Goal: Transaction & Acquisition: Purchase product/service

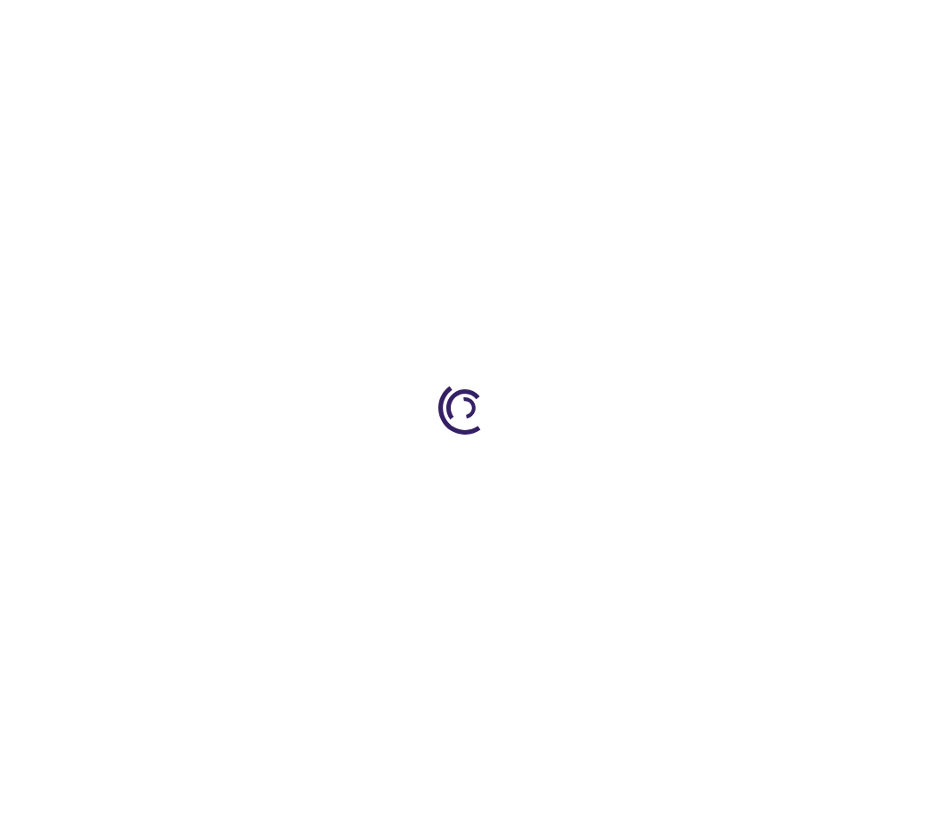
type input "0"
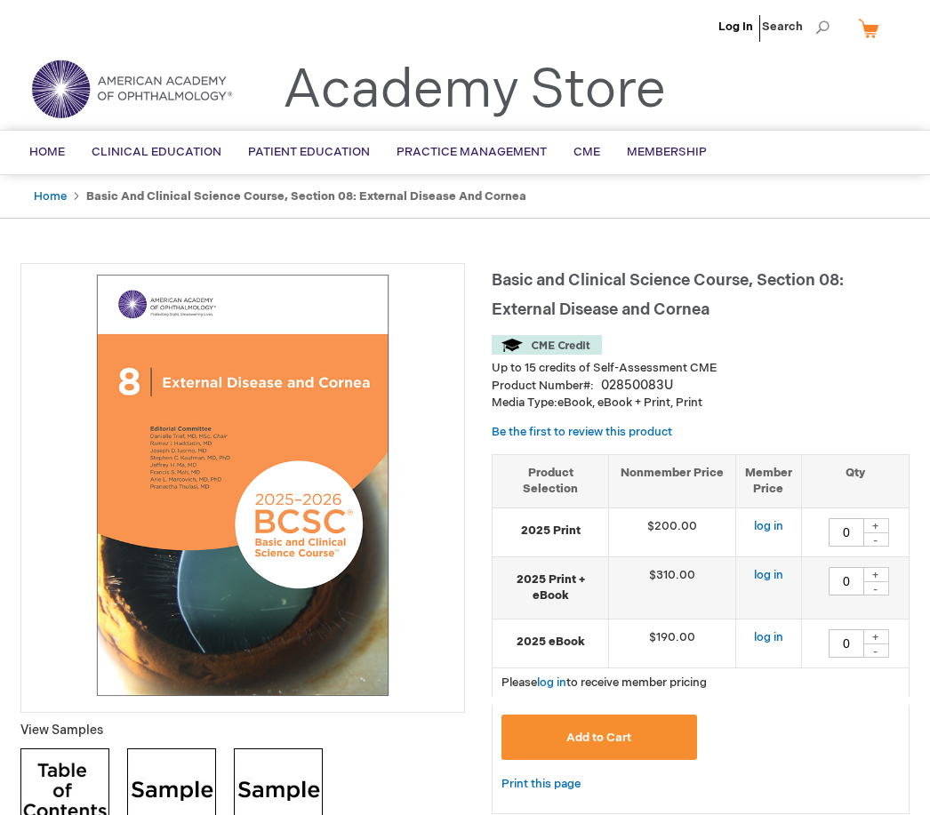
click at [0, 0] on span "BCSC® (Basic and Clinical Science Course)" at bounding box center [0, 0] width 0 height 0
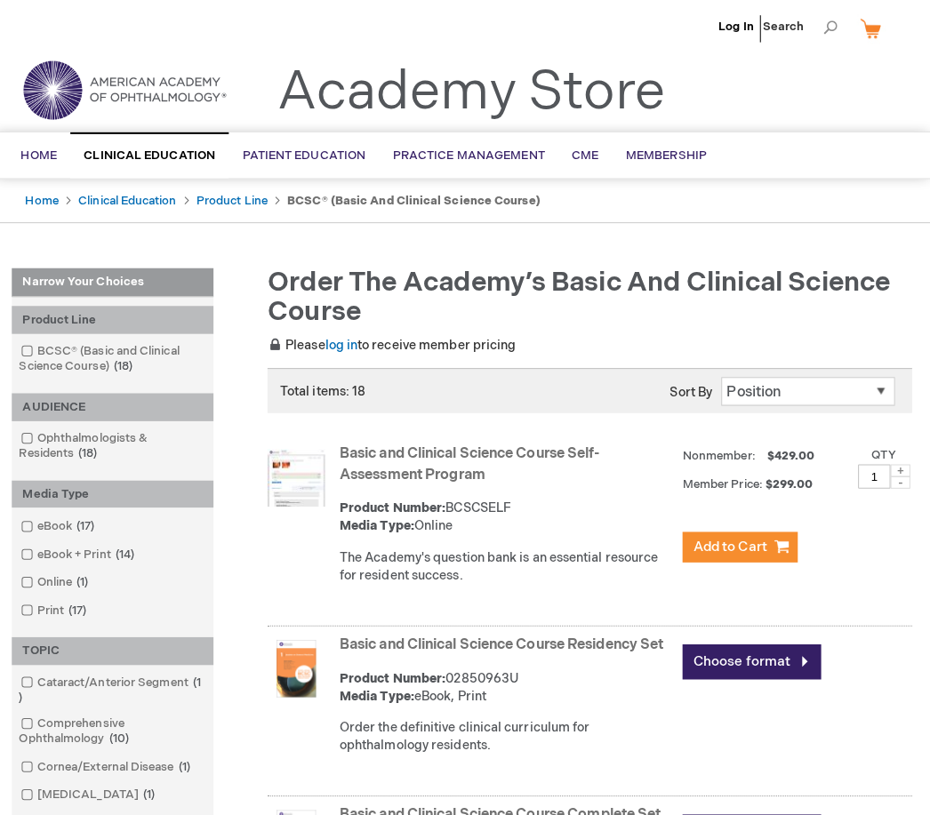
click at [737, 27] on link "Log In" at bounding box center [735, 27] width 35 height 14
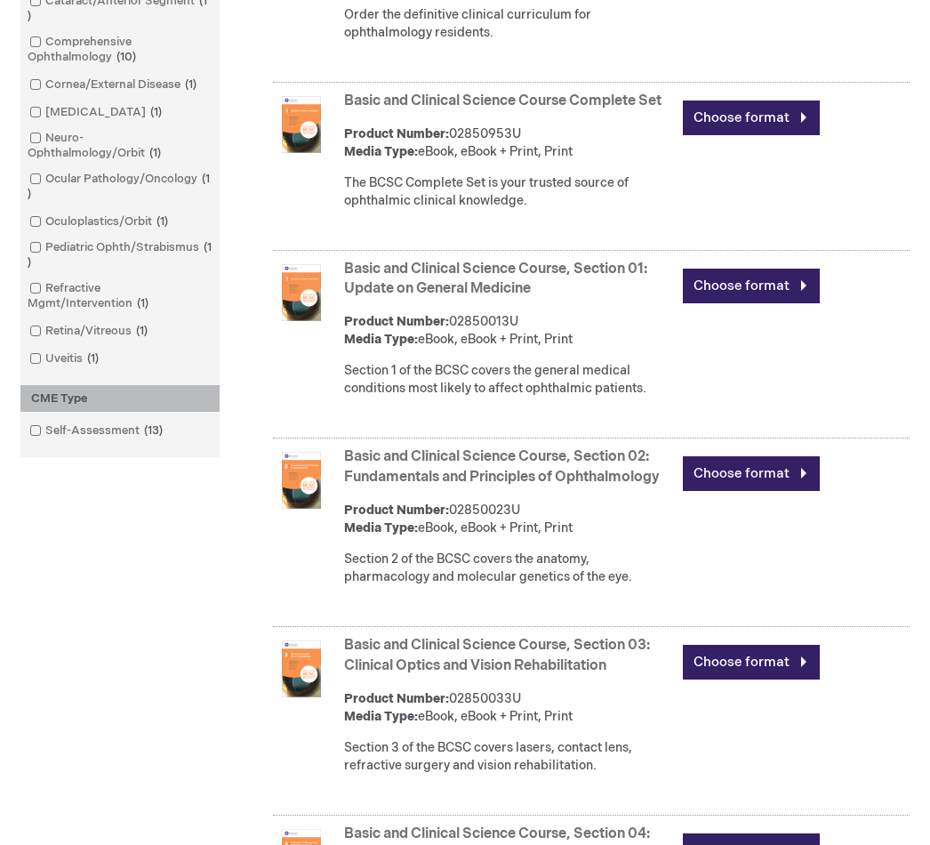
scroll to position [683, 0]
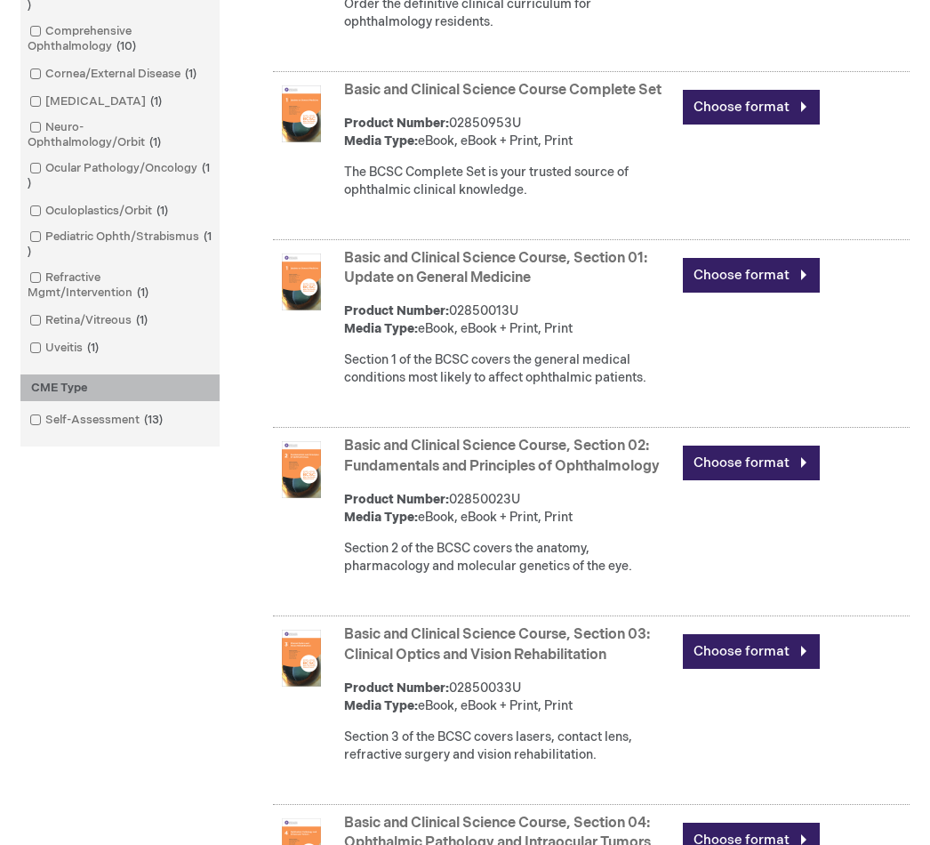
click at [522, 463] on link "Basic and Clinical Science Course, Section 02: Fundamentals and Principles of O…" at bounding box center [502, 456] width 316 height 37
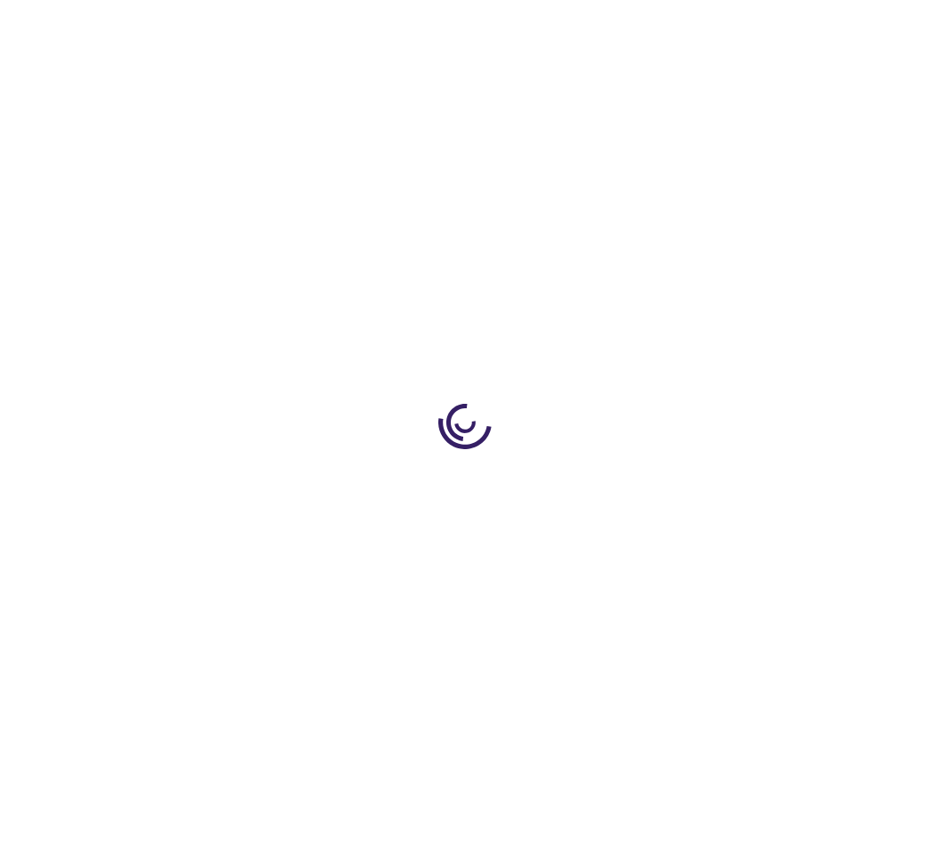
type input "0"
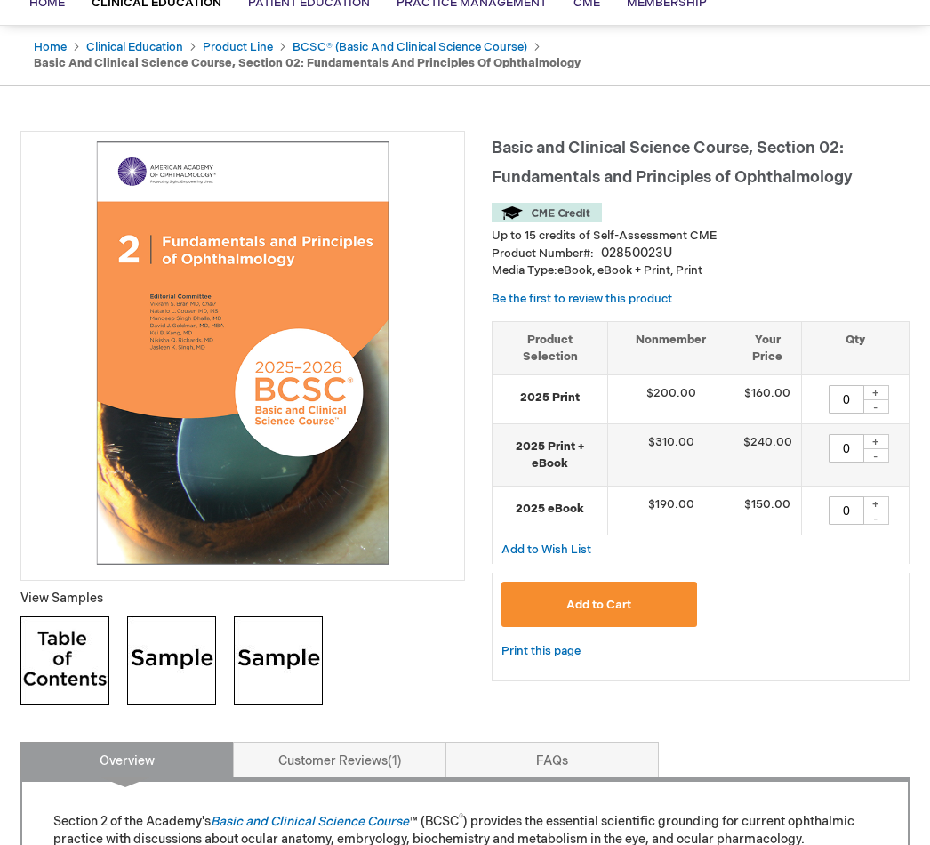
scroll to position [129, 0]
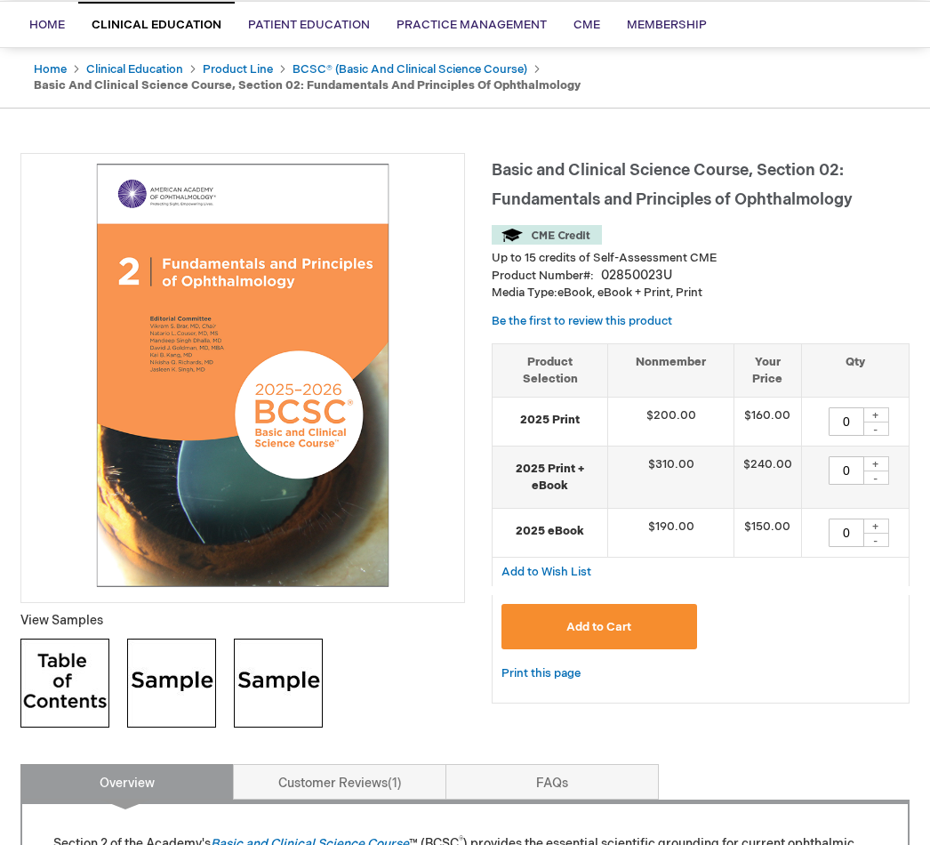
click at [870, 411] on div "+" at bounding box center [875, 414] width 27 height 15
type input "1"
click at [641, 621] on button "Add to Cart" at bounding box center [599, 626] width 196 height 45
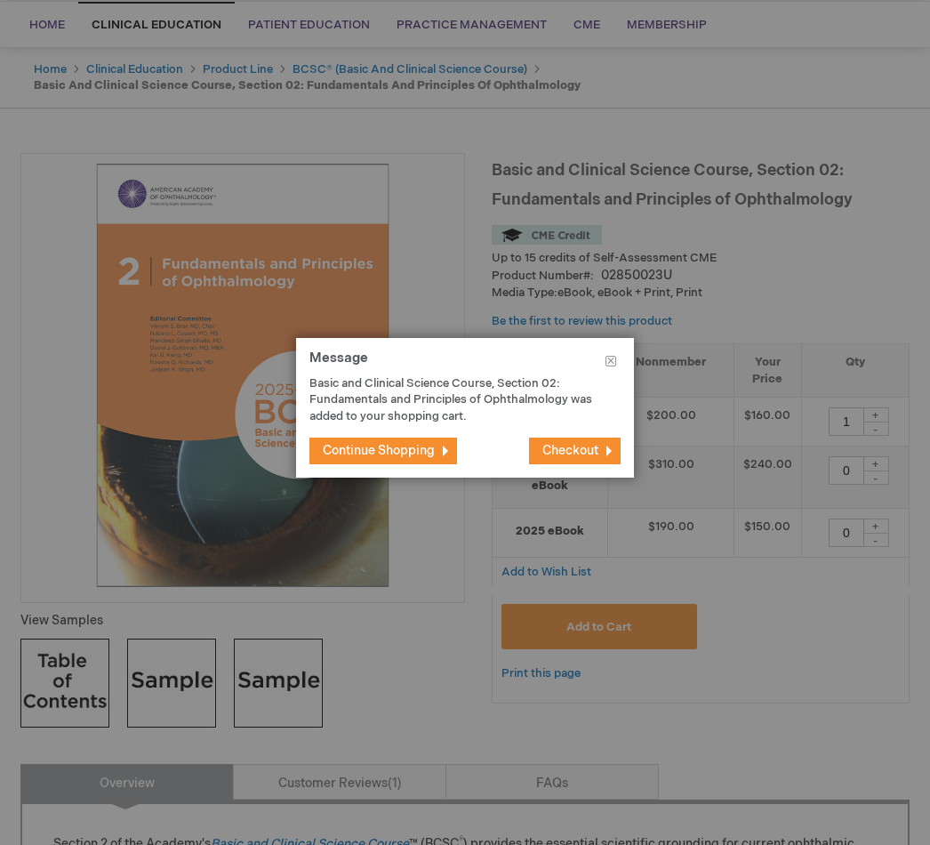
click at [439, 453] on button "Continue Shopping" at bounding box center [383, 450] width 148 height 27
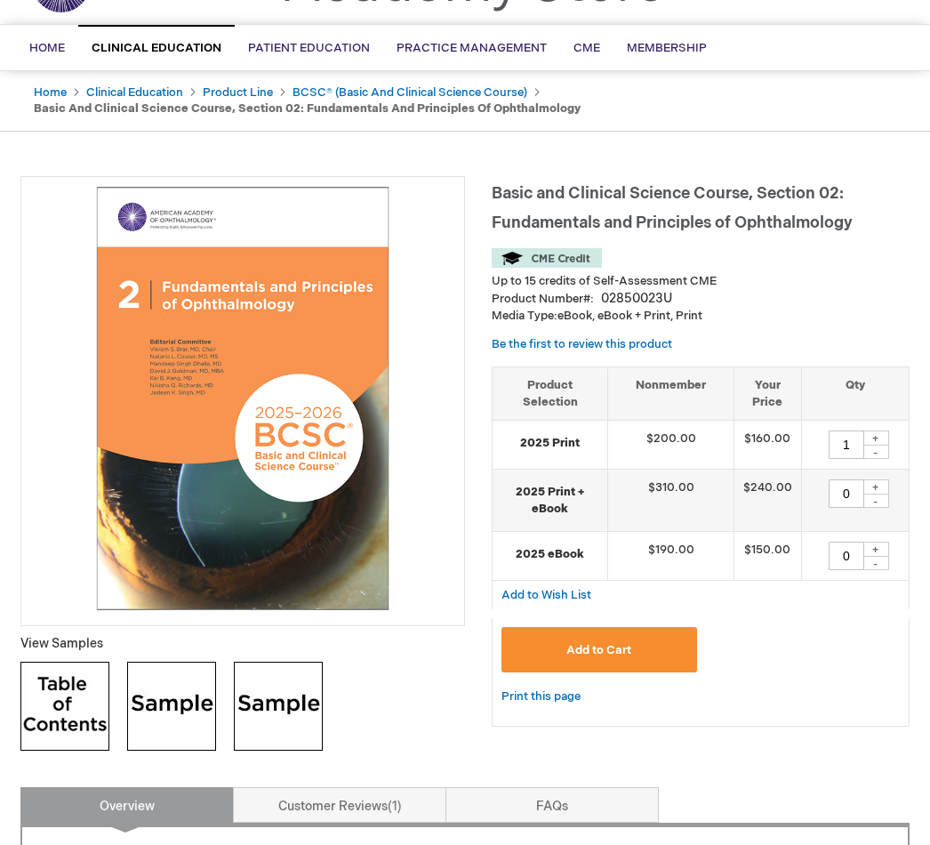
scroll to position [0, 0]
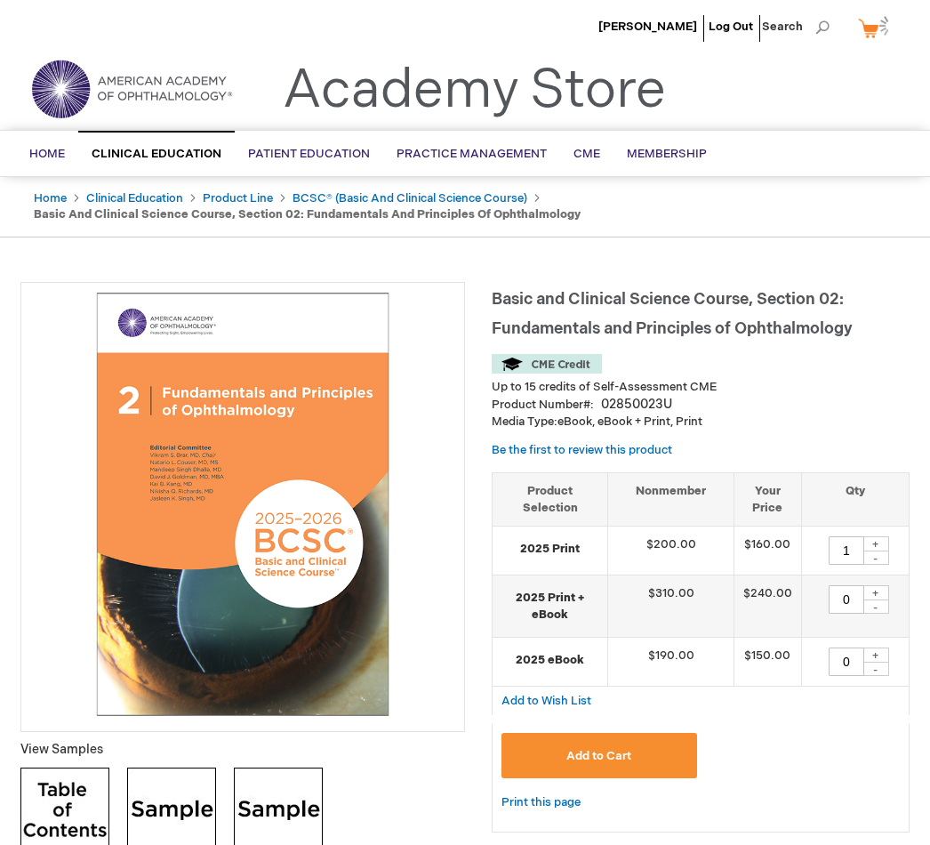
click at [437, 197] on link "BCSC® (Basic and Clinical Science Course)" at bounding box center [410, 198] width 235 height 14
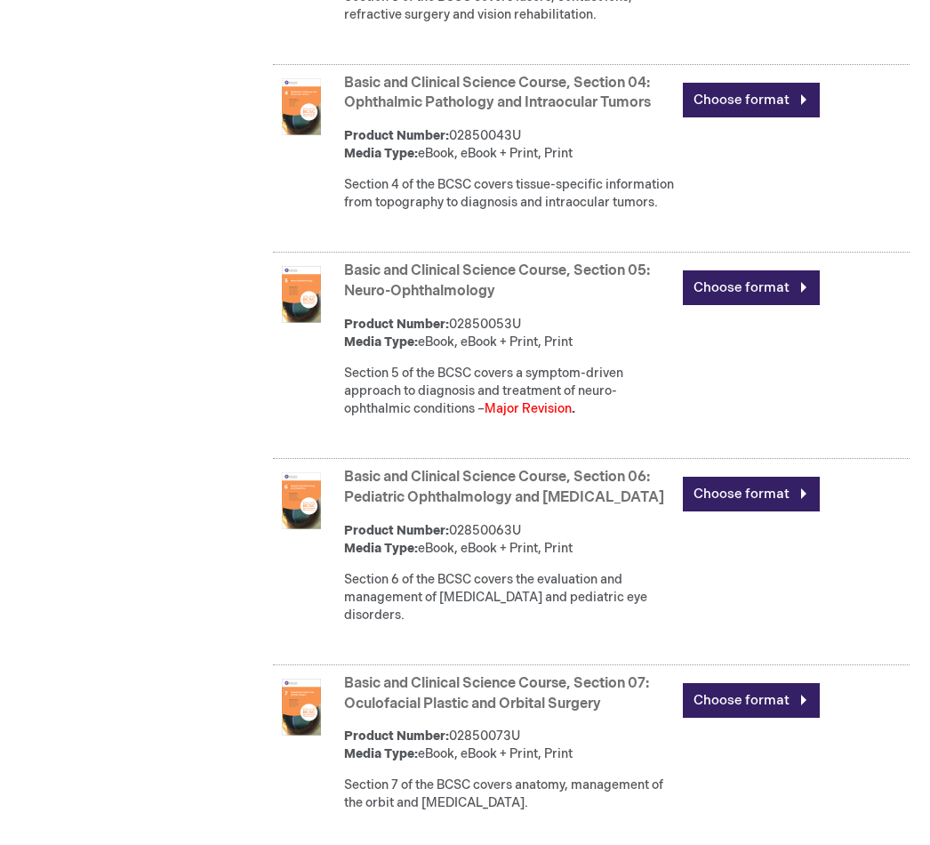
scroll to position [1466, 0]
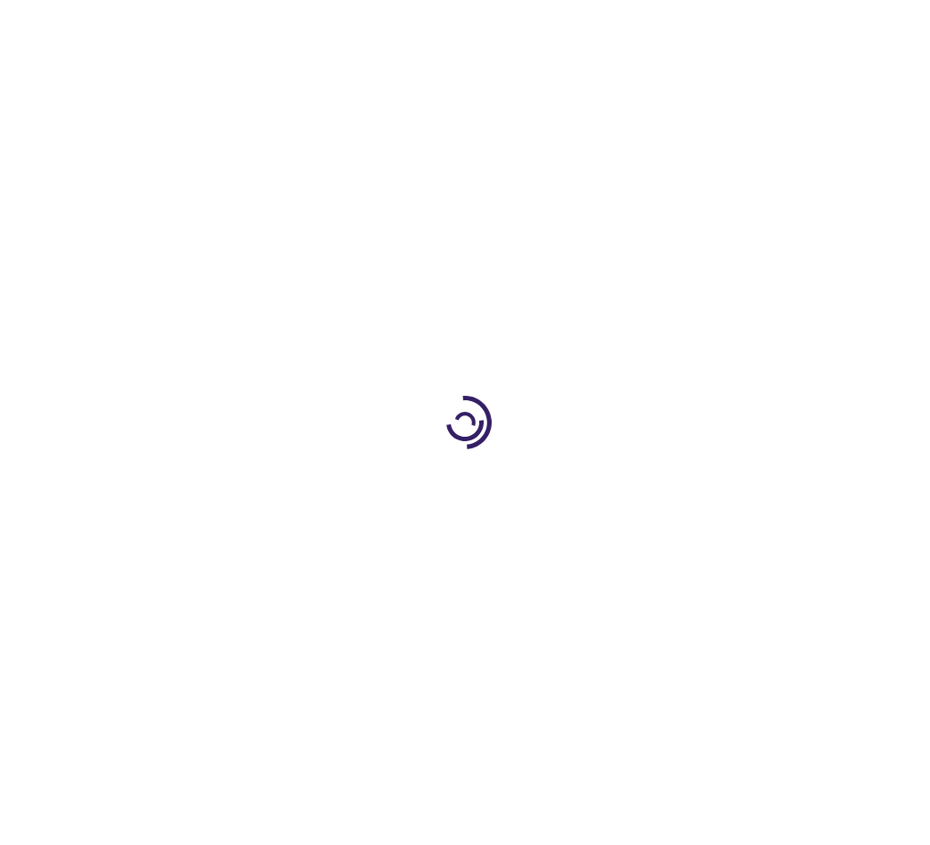
type input "1"
type input "0"
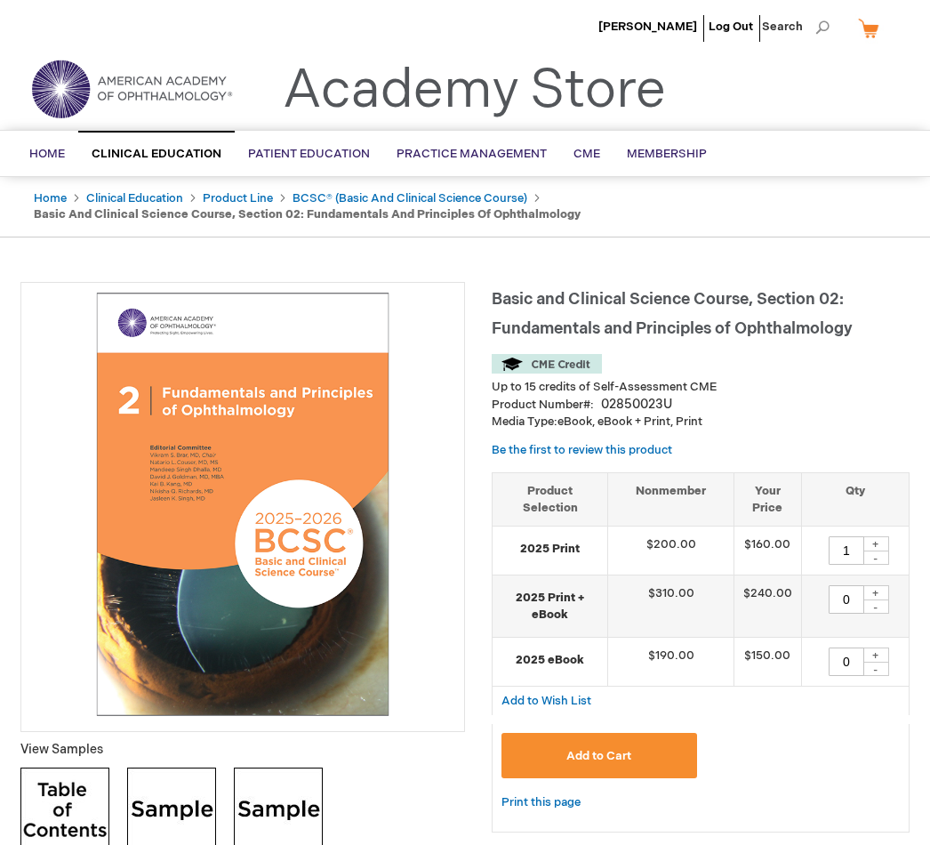
click at [246, 193] on link "Product Line" at bounding box center [238, 198] width 70 height 14
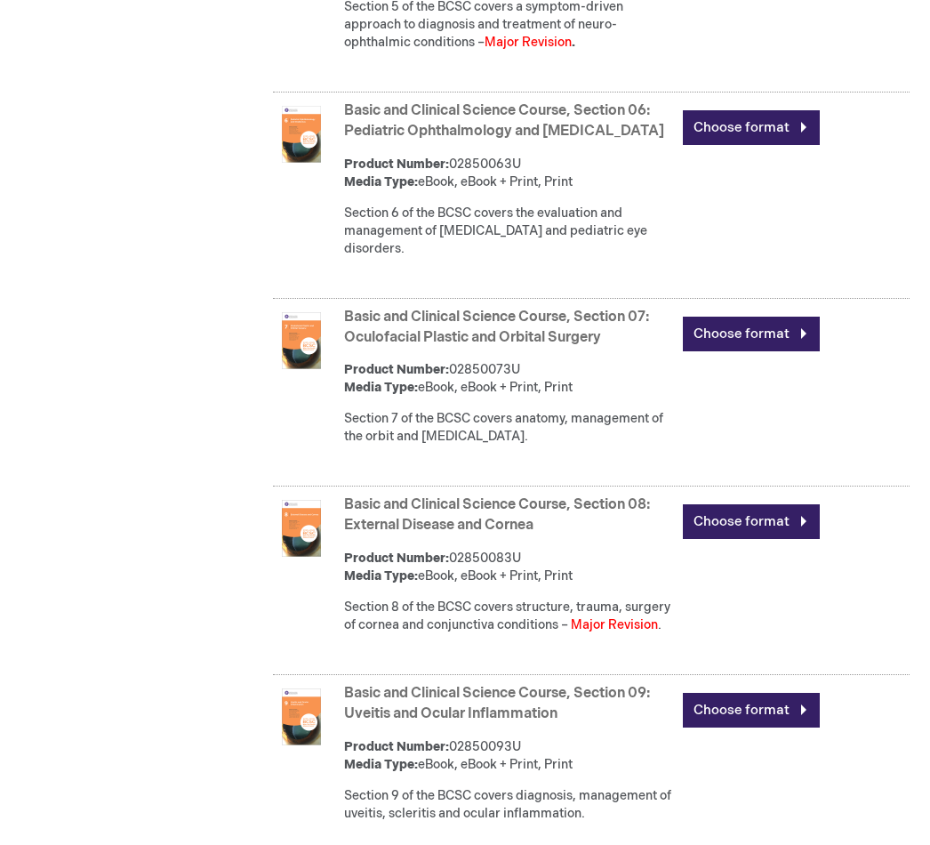
scroll to position [1761, 0]
click at [542, 518] on link "Basic and Clinical Science Course, Section 08: External Disease and Cornea" at bounding box center [497, 514] width 306 height 37
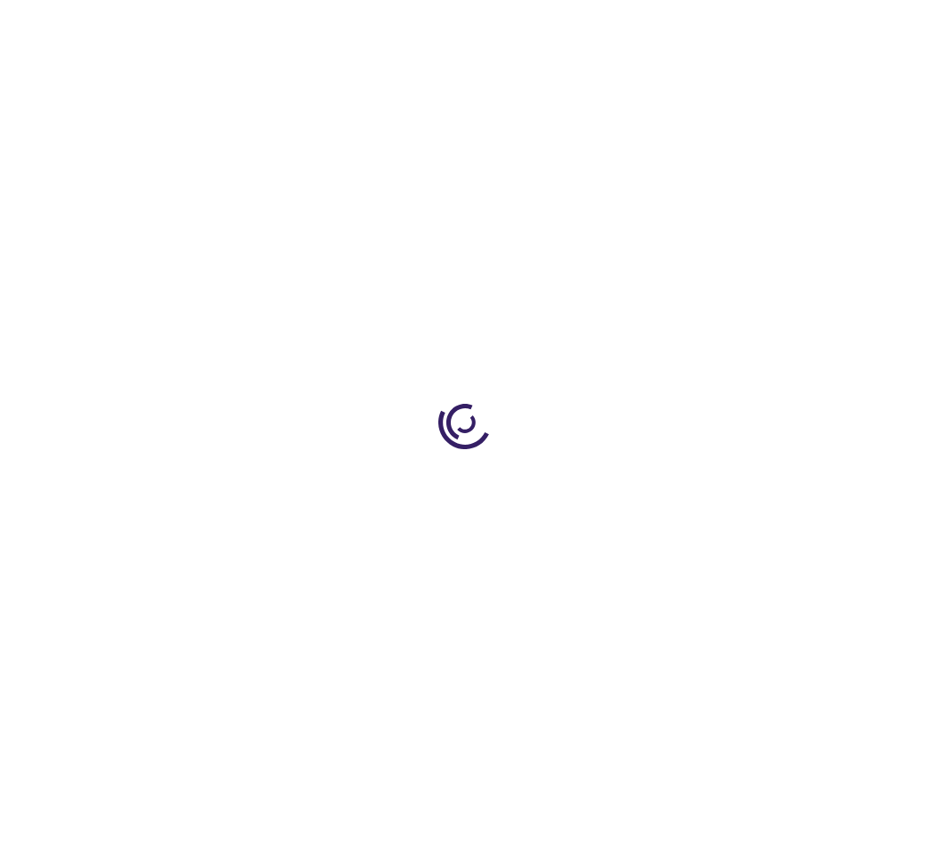
type input "0"
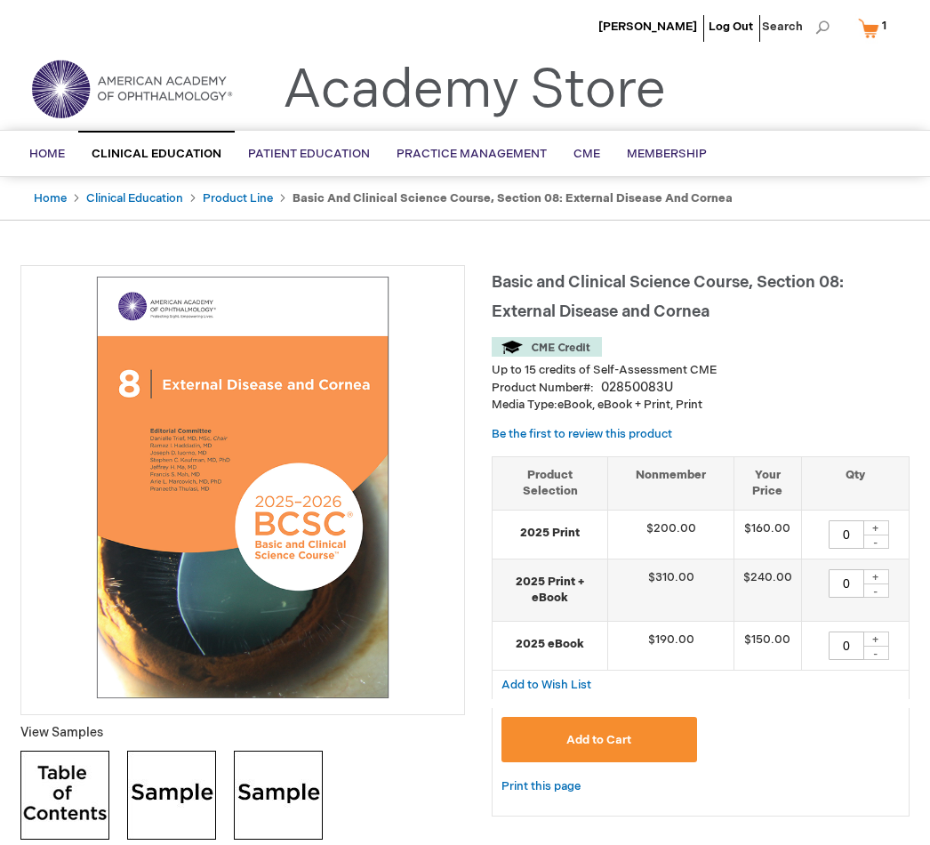
click at [874, 521] on div "+" at bounding box center [875, 527] width 27 height 15
type input "1"
click at [647, 728] on button "Add to Cart" at bounding box center [599, 739] width 196 height 45
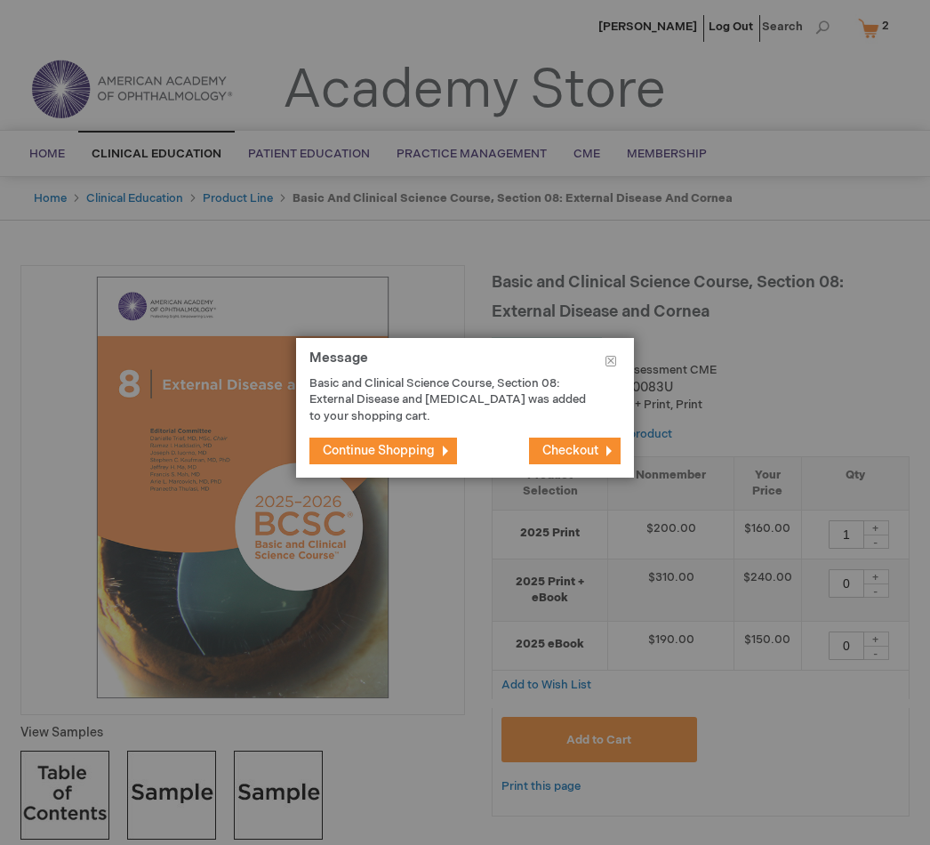
click at [601, 447] on button "Checkout" at bounding box center [575, 450] width 92 height 27
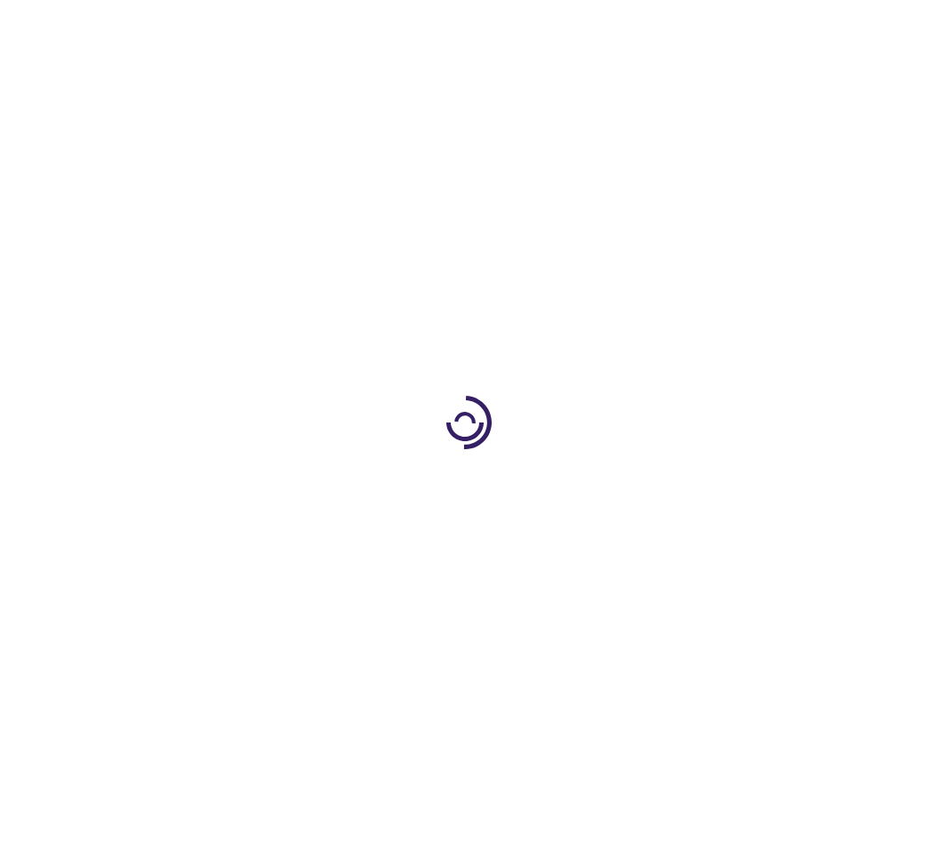
select select "US"
select select "23"
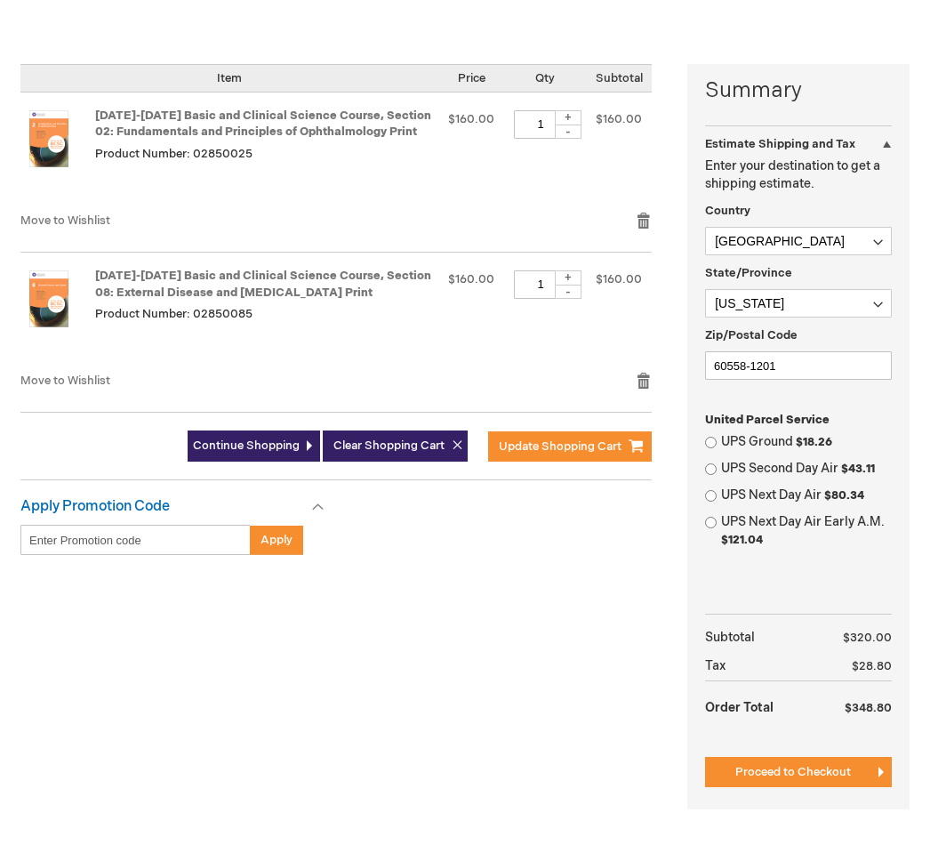
scroll to position [390, 0]
click at [841, 763] on button "Proceed to Checkout" at bounding box center [798, 772] width 187 height 30
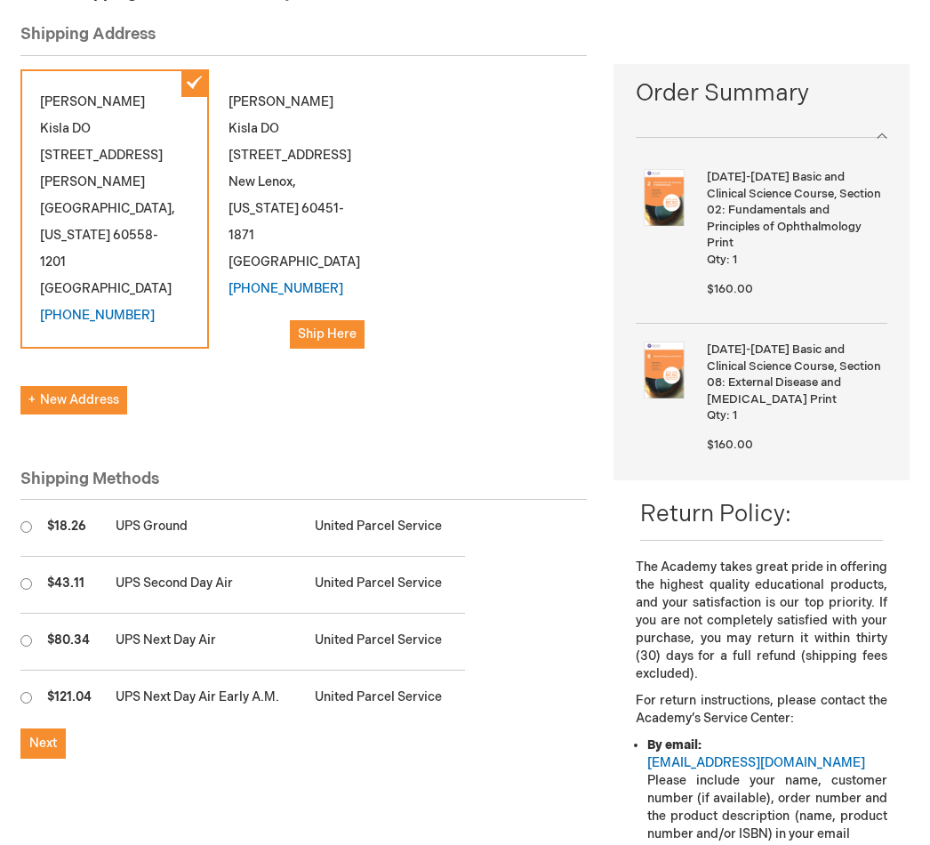
scroll to position [220, 0]
click at [32, 522] on input "radio" at bounding box center [26, 528] width 12 height 12
radio input "true"
click at [346, 326] on span "Ship Here" at bounding box center [327, 333] width 59 height 15
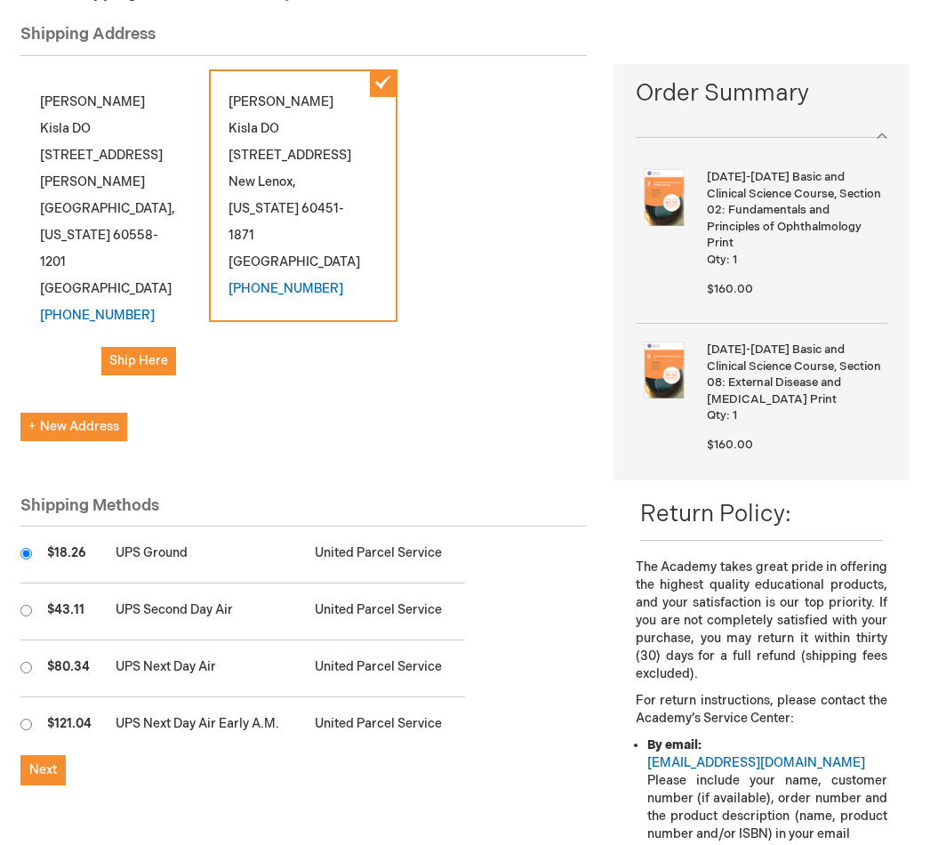
click at [156, 353] on span "Ship Here" at bounding box center [138, 360] width 59 height 15
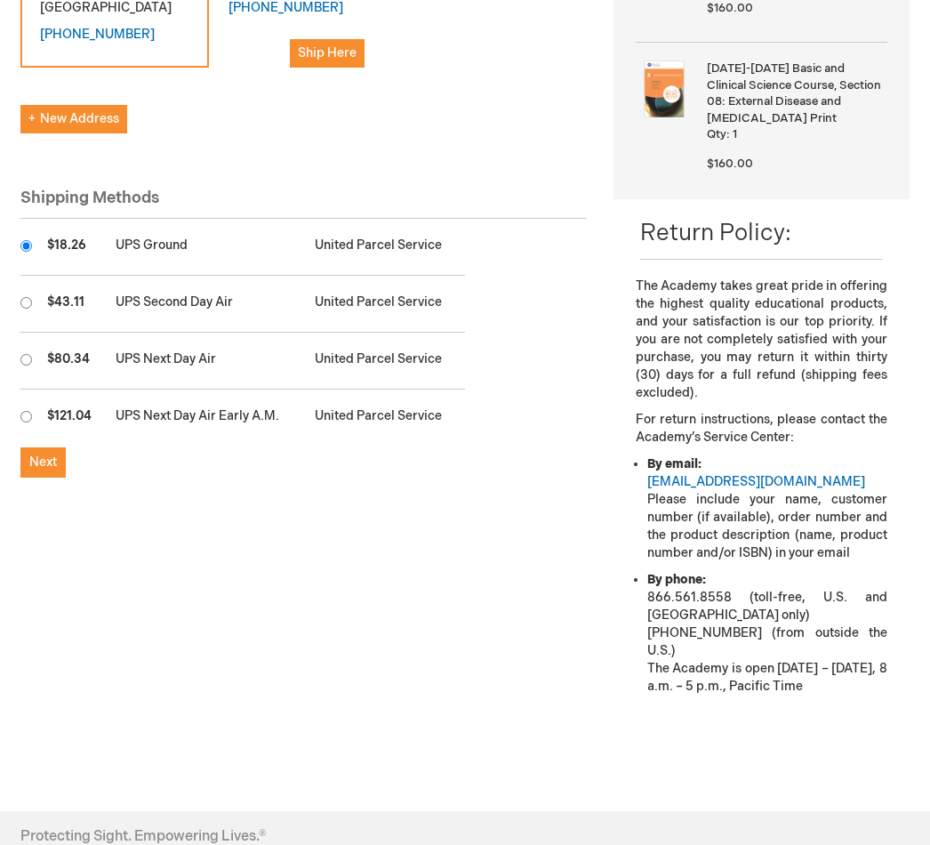
scroll to position [488, 0]
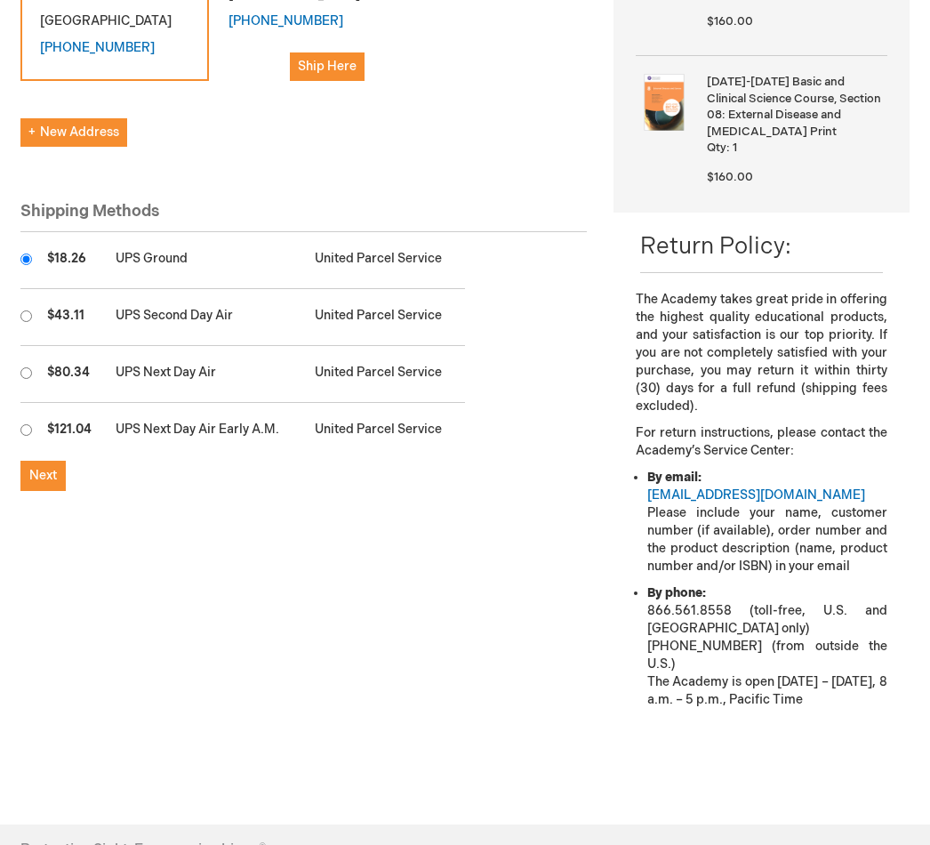
click at [41, 461] on button "Next" at bounding box center [42, 476] width 45 height 30
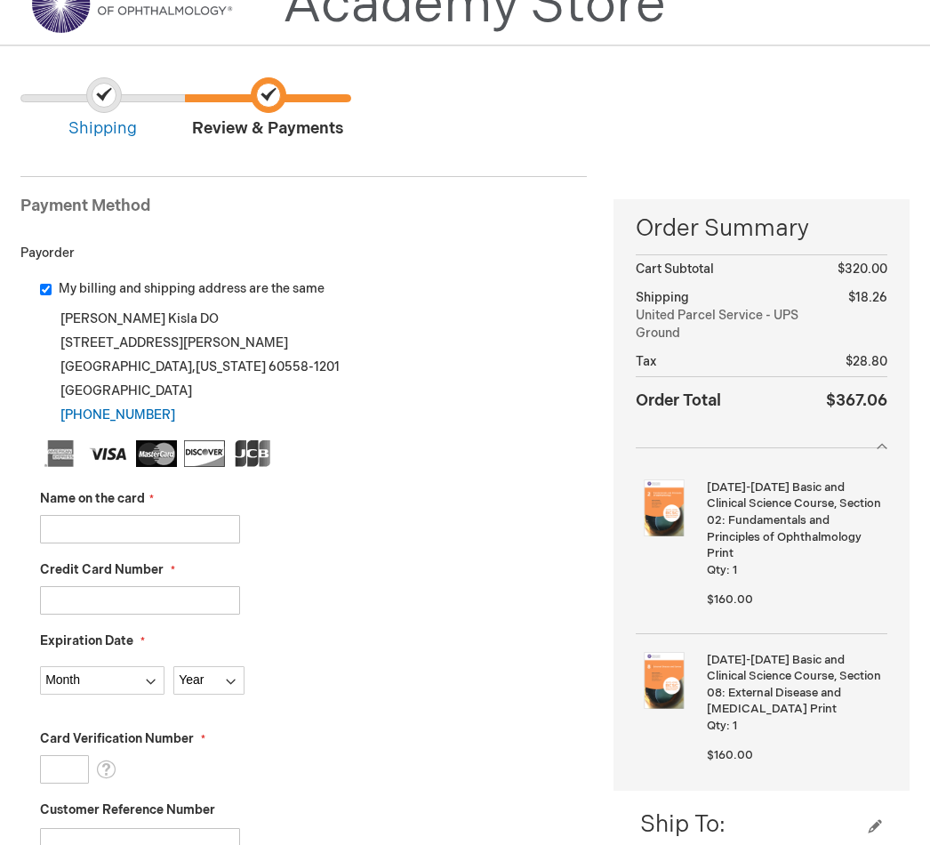
scroll to position [86, 0]
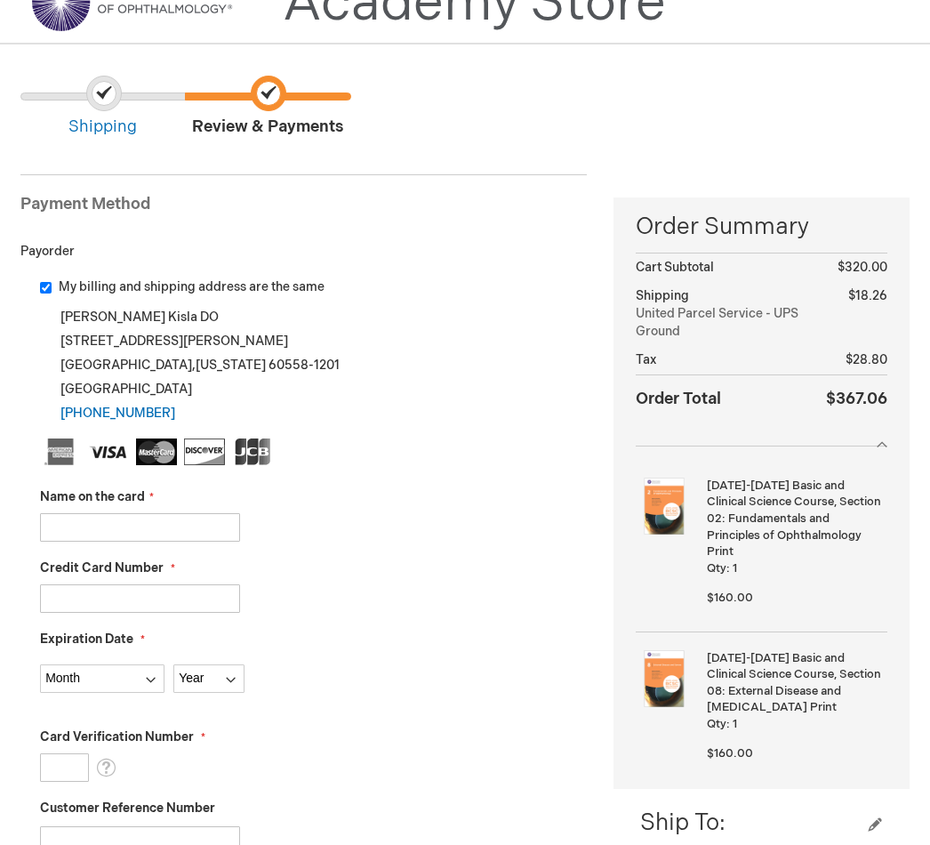
click at [153, 524] on input "Name on the card" at bounding box center [140, 528] width 200 height 28
type input "[PERSON_NAME]"
click at [154, 593] on input "Credit Card Number" at bounding box center [140, 599] width 200 height 28
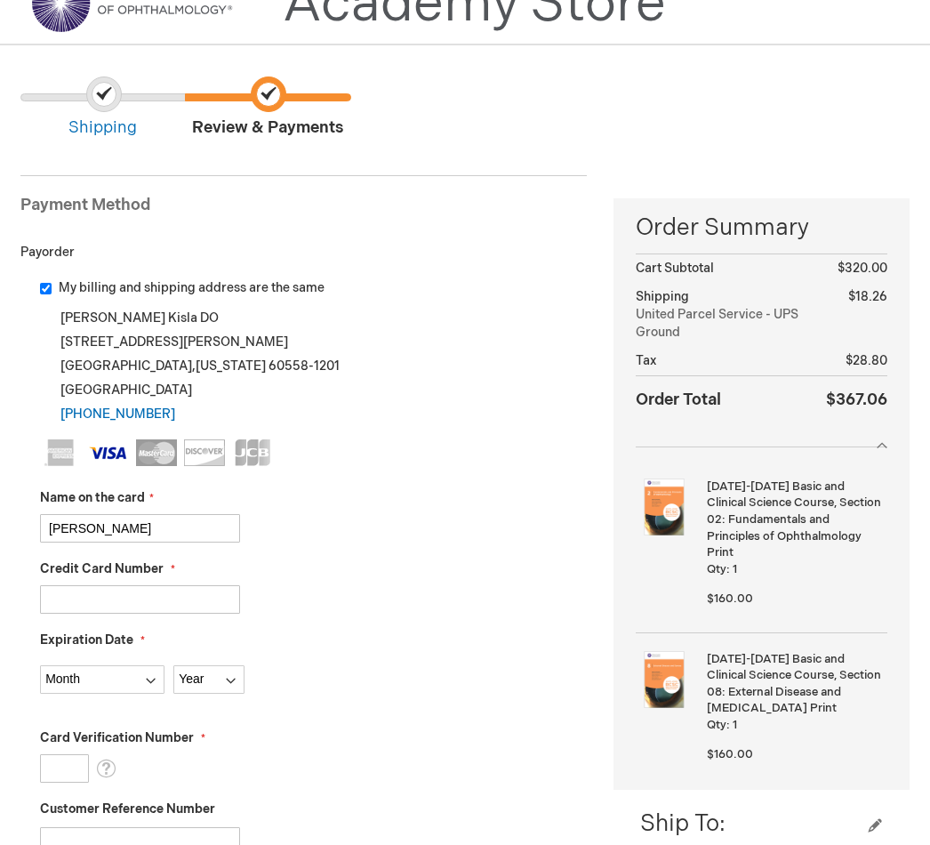
type input "[CREDIT_CARD_NUMBER]"
click at [140, 677] on select "Month [DATE] - [DATE] - [DATE] - [DATE] - [DATE] - [DATE] - [DATE] - [DATE] - […" at bounding box center [102, 679] width 124 height 28
select select "9"
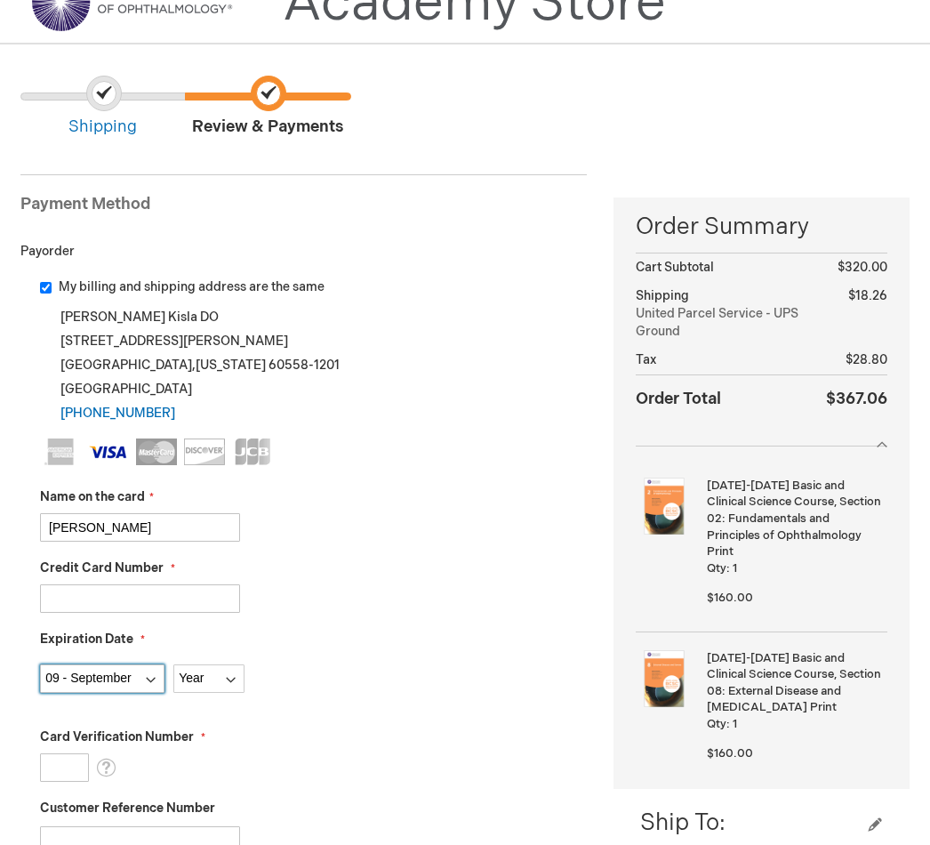
scroll to position [87, 0]
click at [227, 681] on select "Year [DATE] 2026 2027 2028 2029 2030 2031 2032 2033 2034 2035" at bounding box center [208, 678] width 71 height 28
select select "2028"
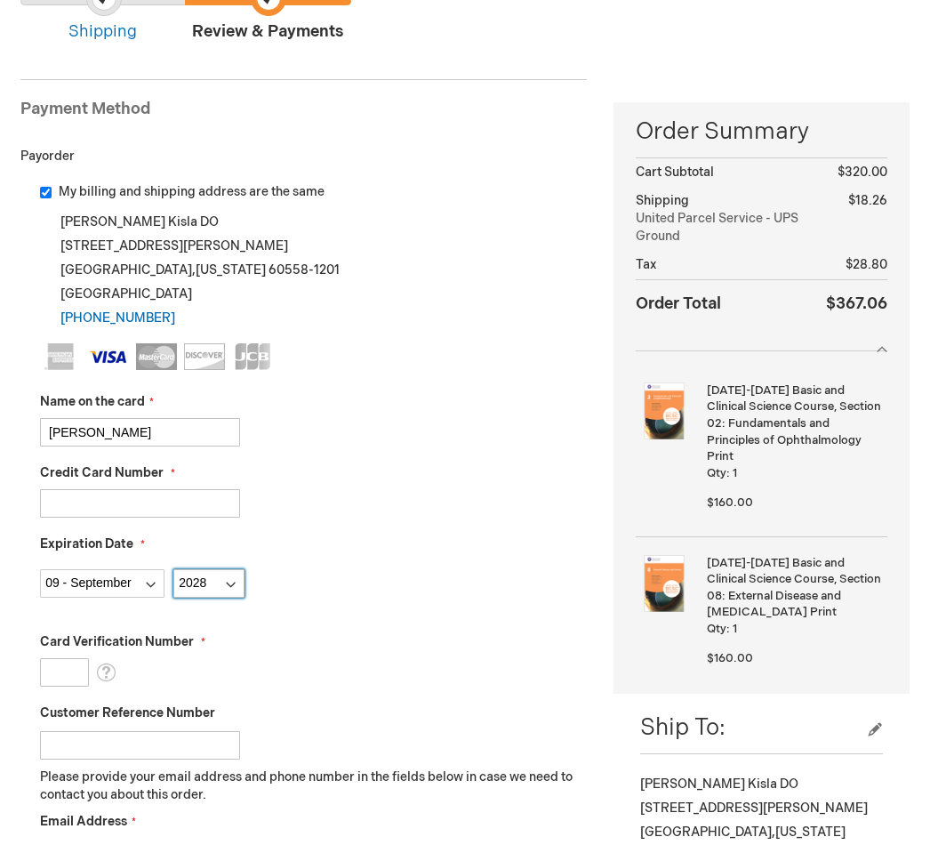
scroll to position [182, 0]
click at [76, 681] on input "Card Verification Number" at bounding box center [64, 672] width 49 height 28
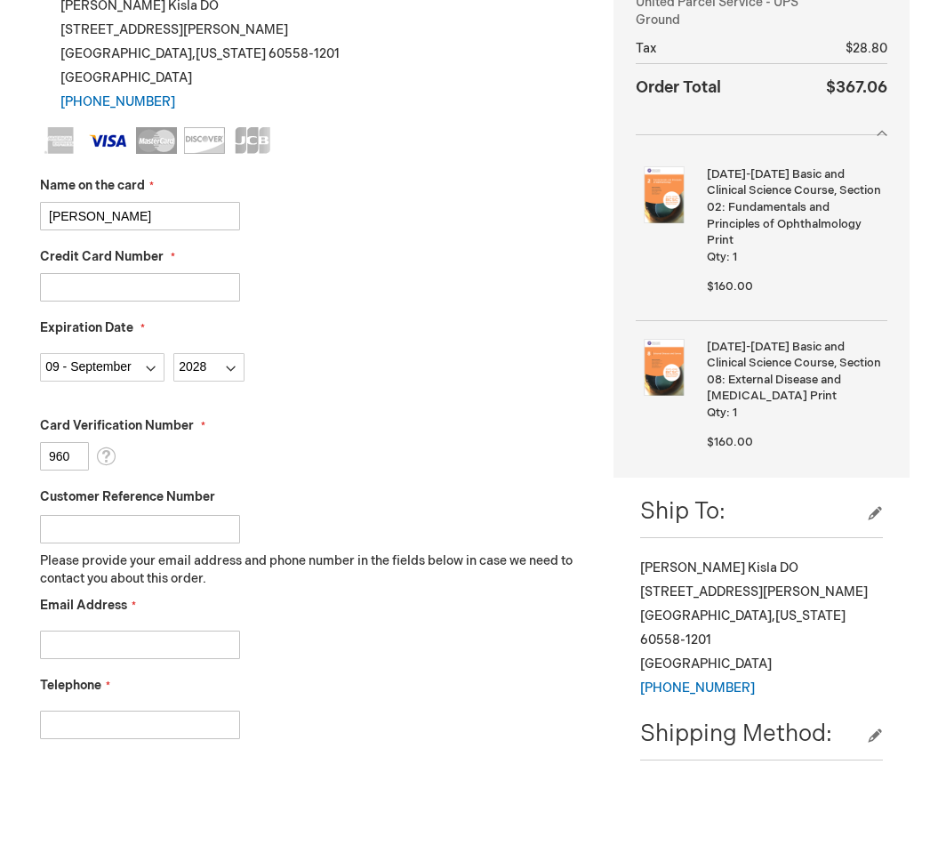
scroll to position [339, 0]
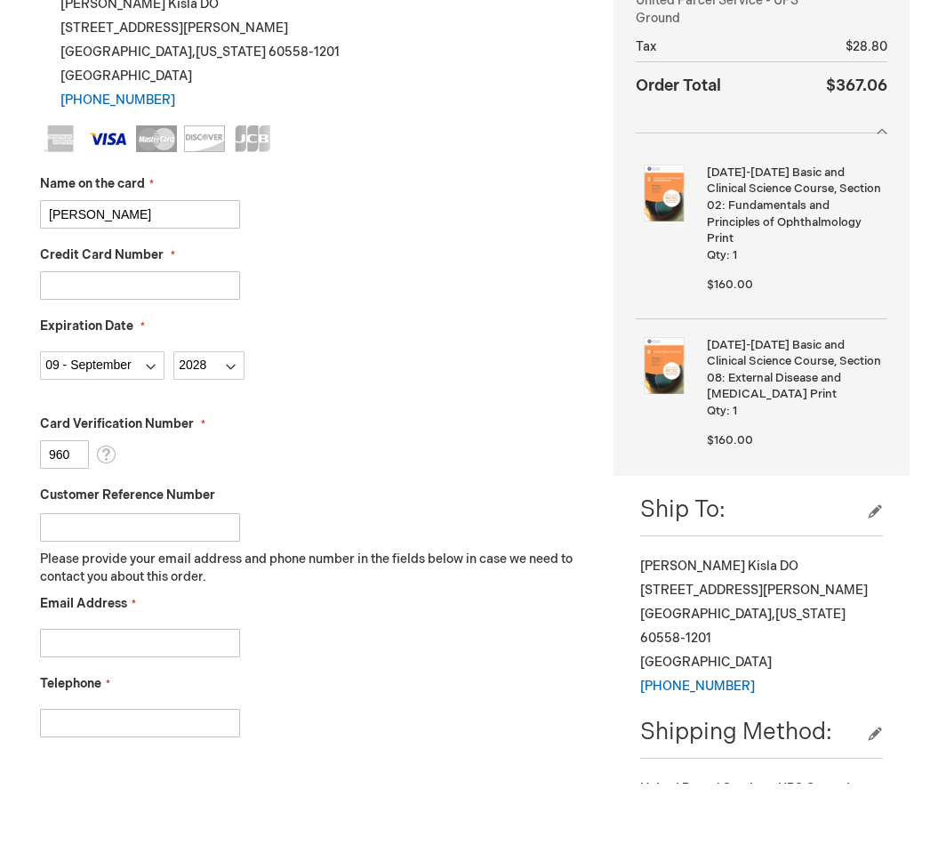
type input "960"
click at [178, 690] on input "Email Address" at bounding box center [140, 704] width 200 height 28
type input "tkisla"
type input "[EMAIL_ADDRESS][DOMAIN_NAME]"
type input "7086122020"
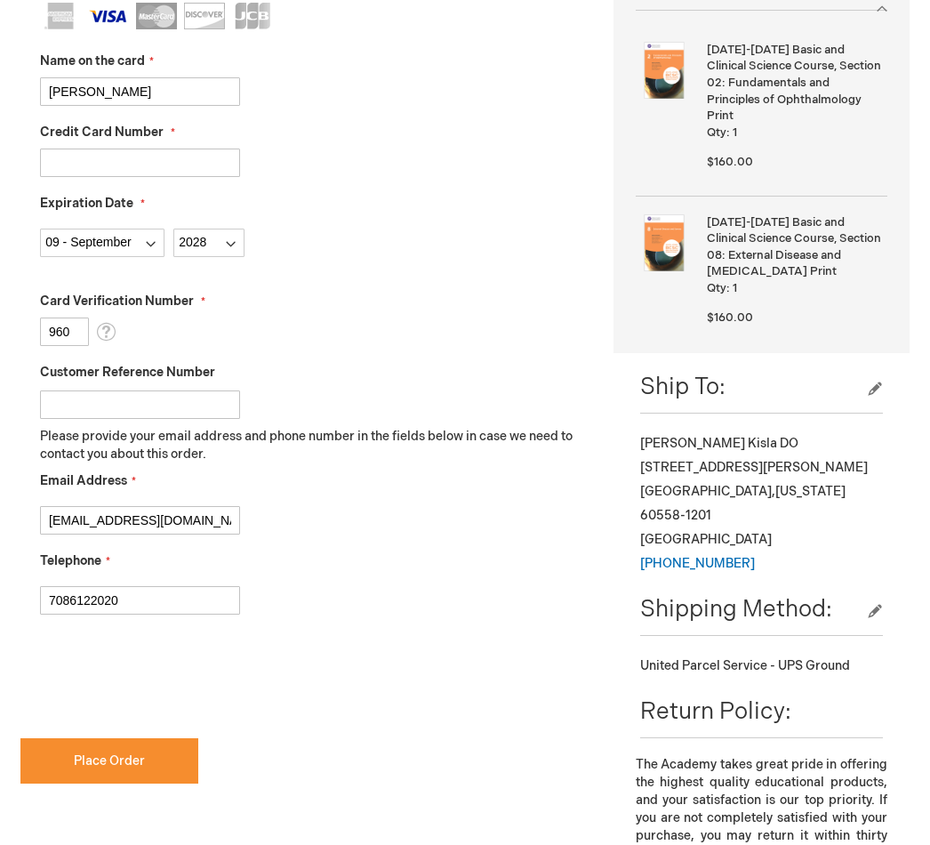
scroll to position [536, 0]
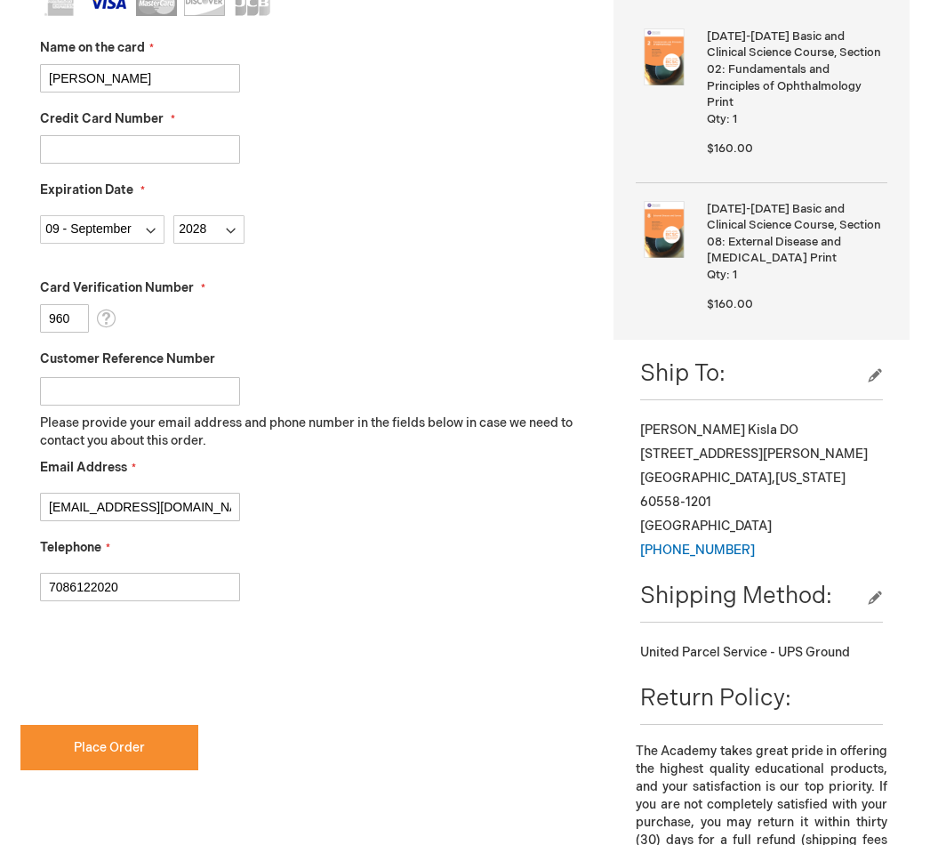
checkbox input "true"
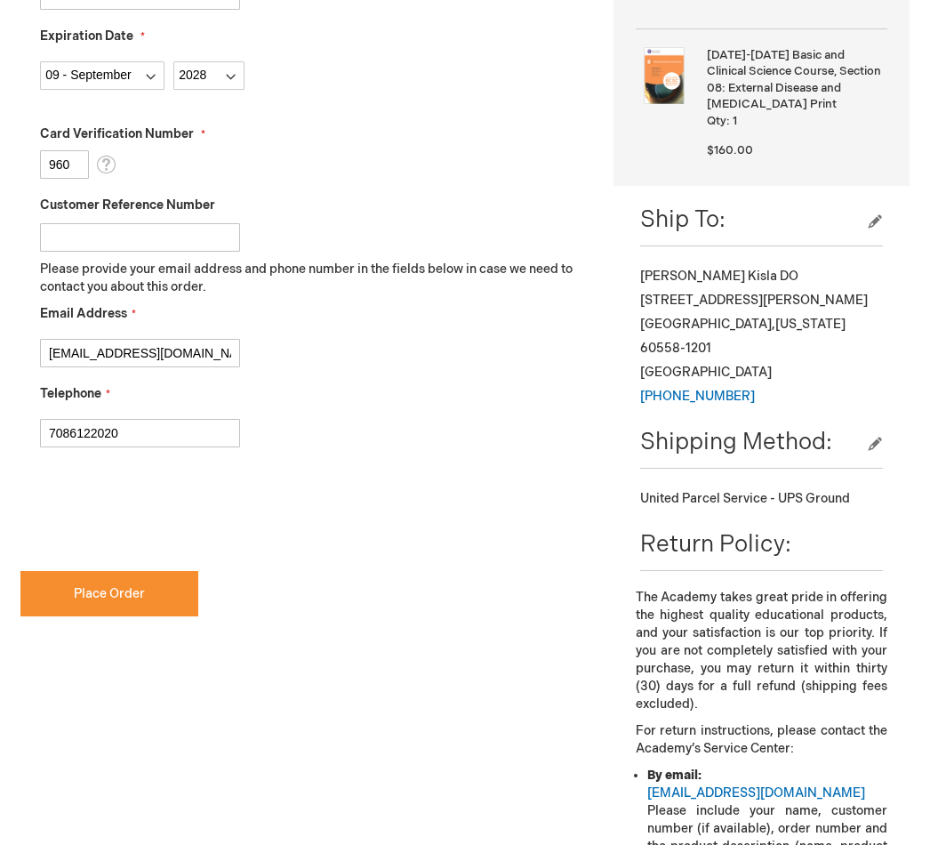
scroll to position [668, 0]
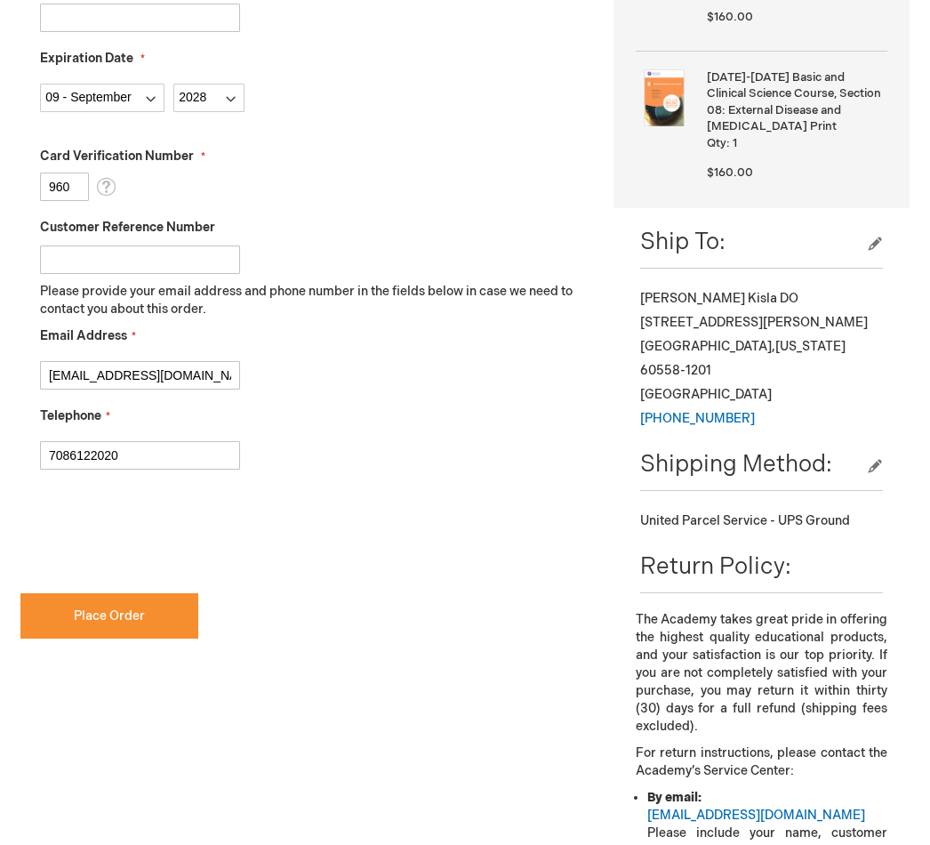
click at [140, 622] on span "Place Order" at bounding box center [109, 615] width 71 height 15
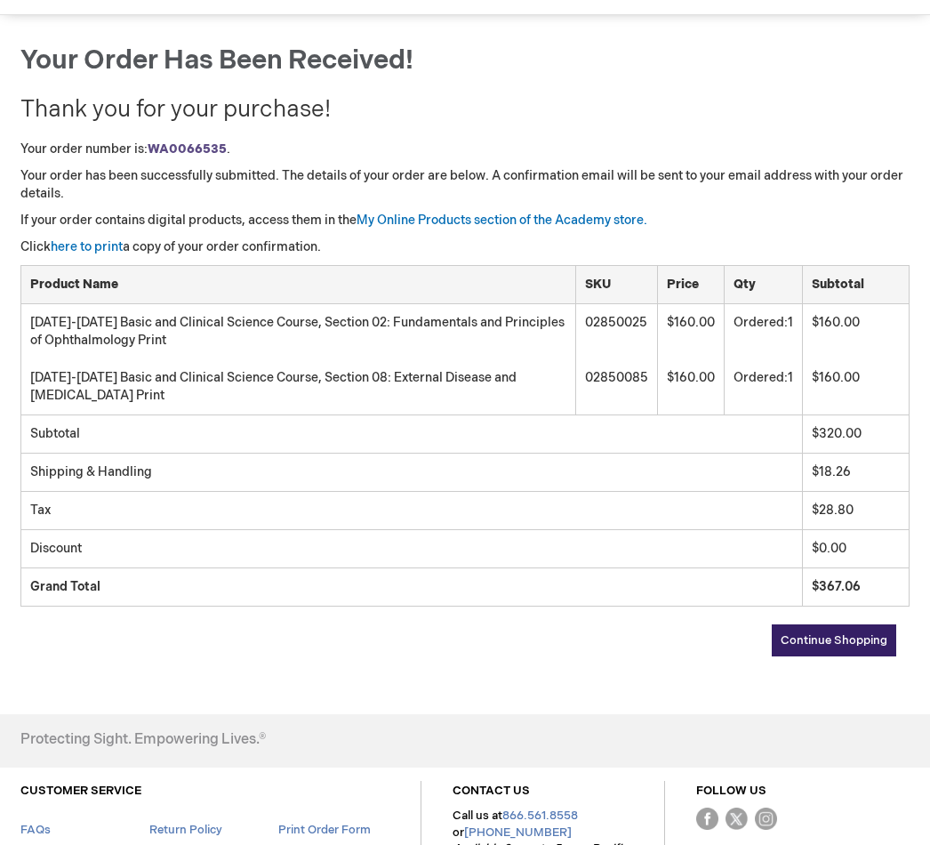
scroll to position [159, 0]
